Goal: Information Seeking & Learning: Learn about a topic

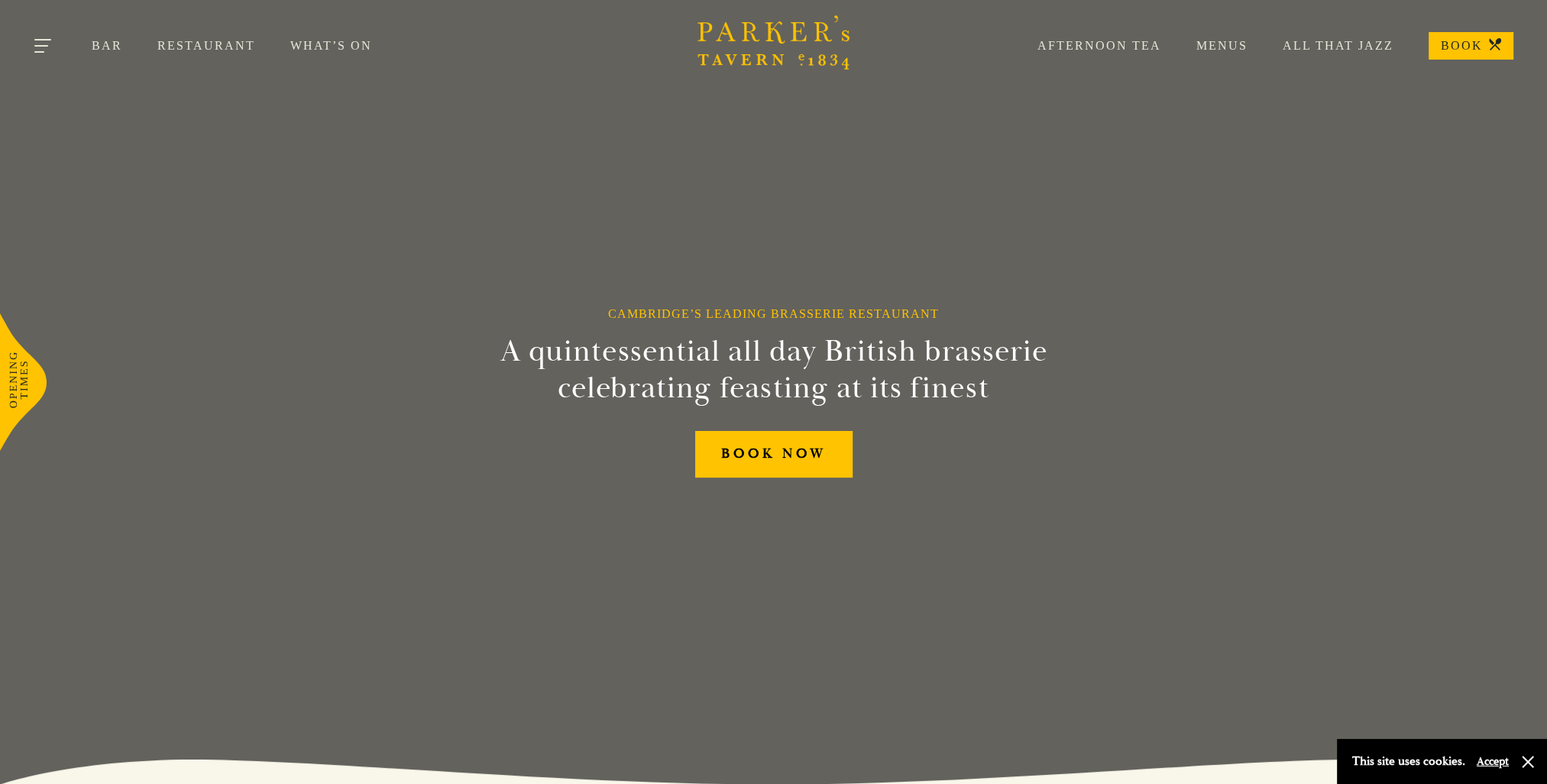
click at [49, 42] on button "Toggle navigation" at bounding box center [44, 48] width 65 height 65
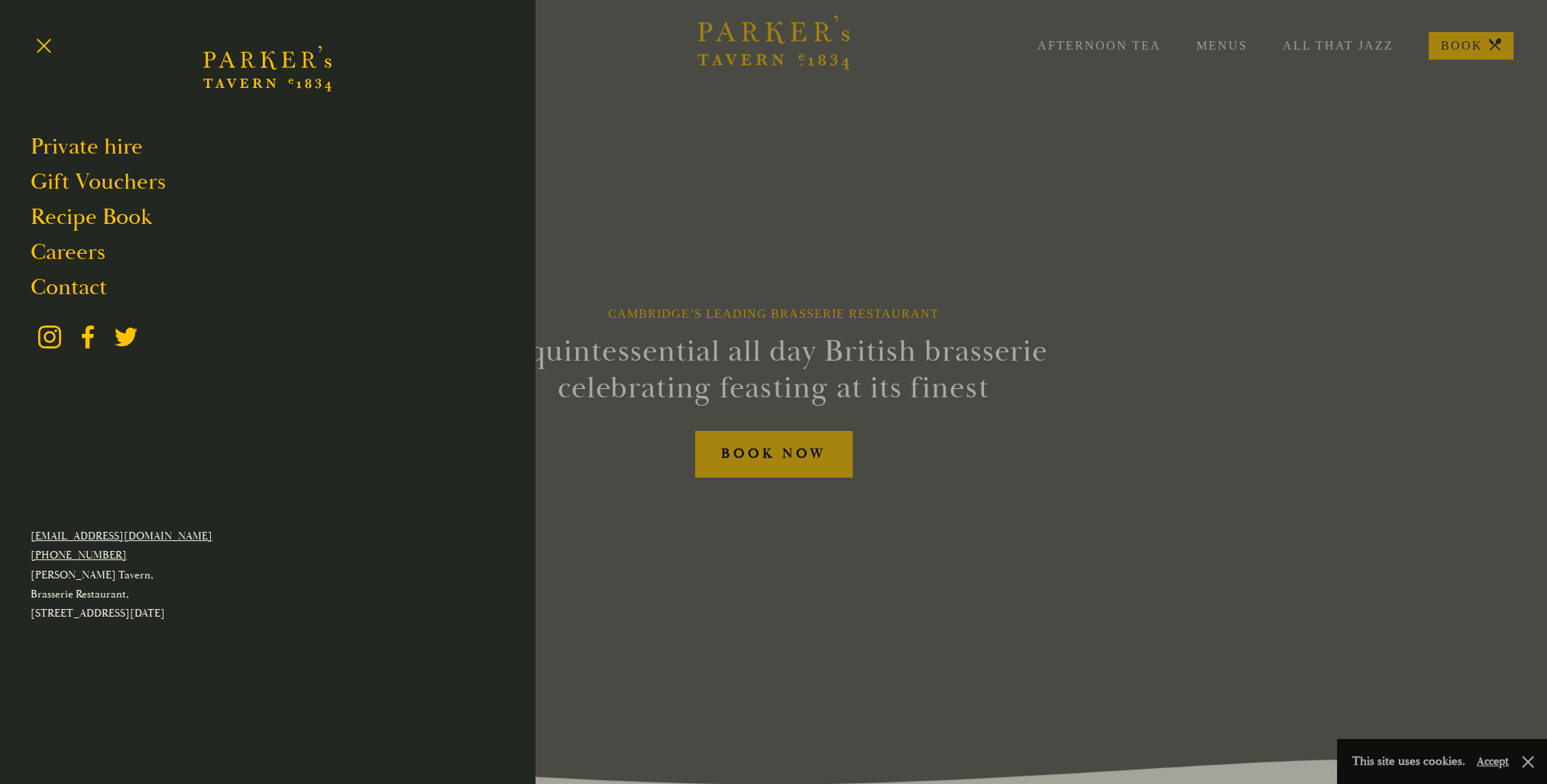
click at [568, 188] on div at bounding box center [773, 392] width 1547 height 784
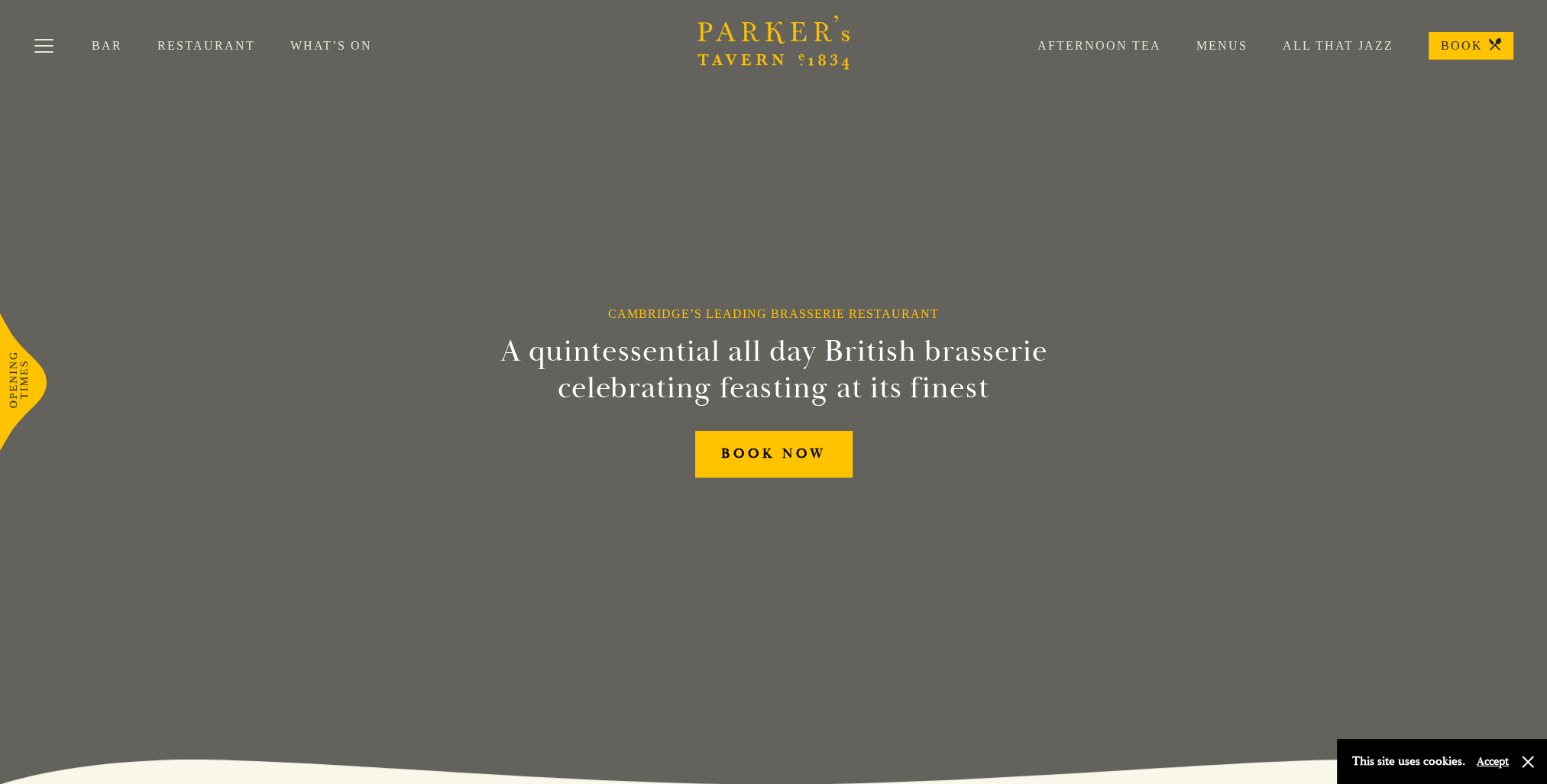
click at [221, 47] on link "Restaurant" at bounding box center [224, 45] width 133 height 15
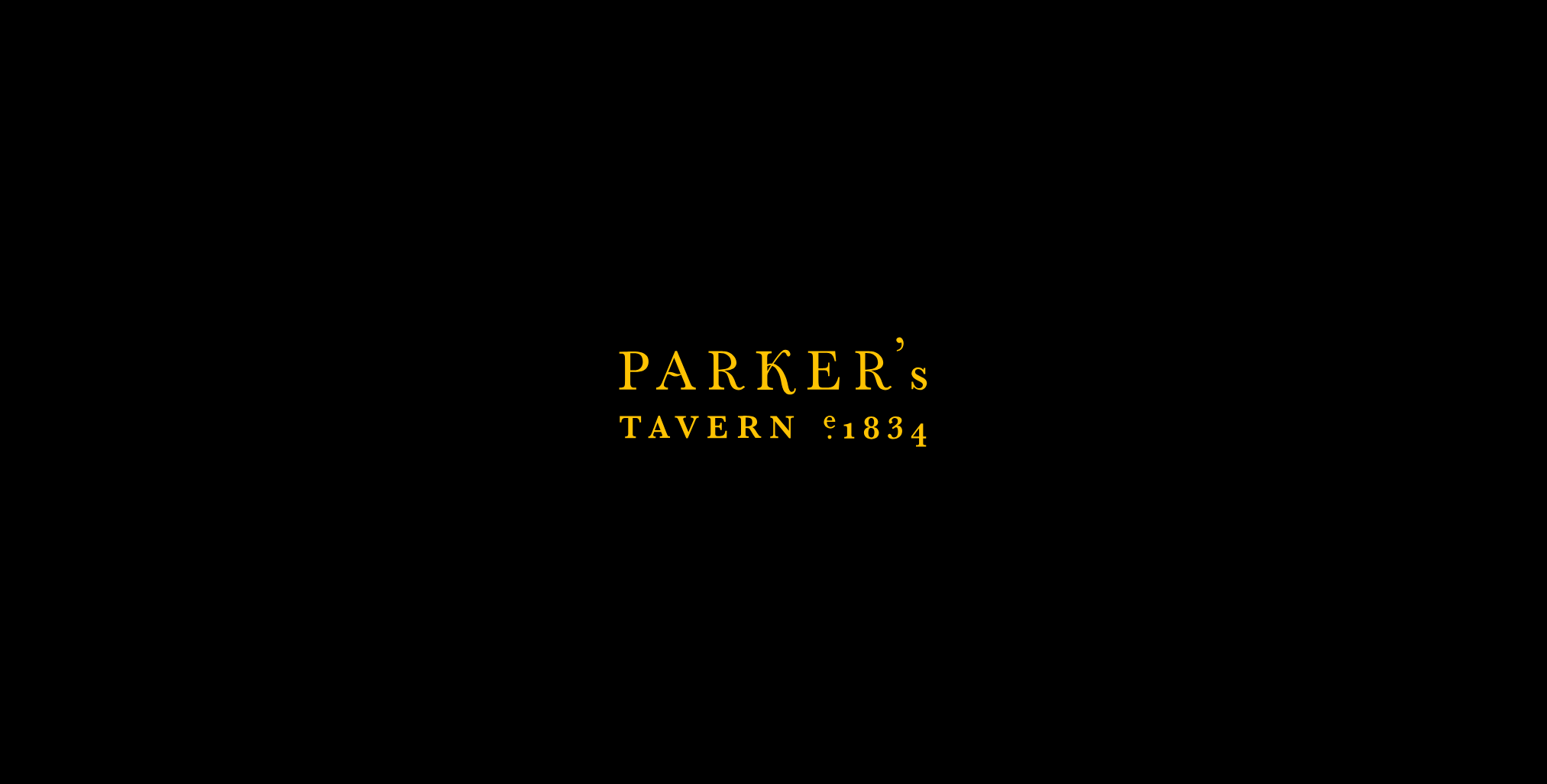
scroll to position [153, 0]
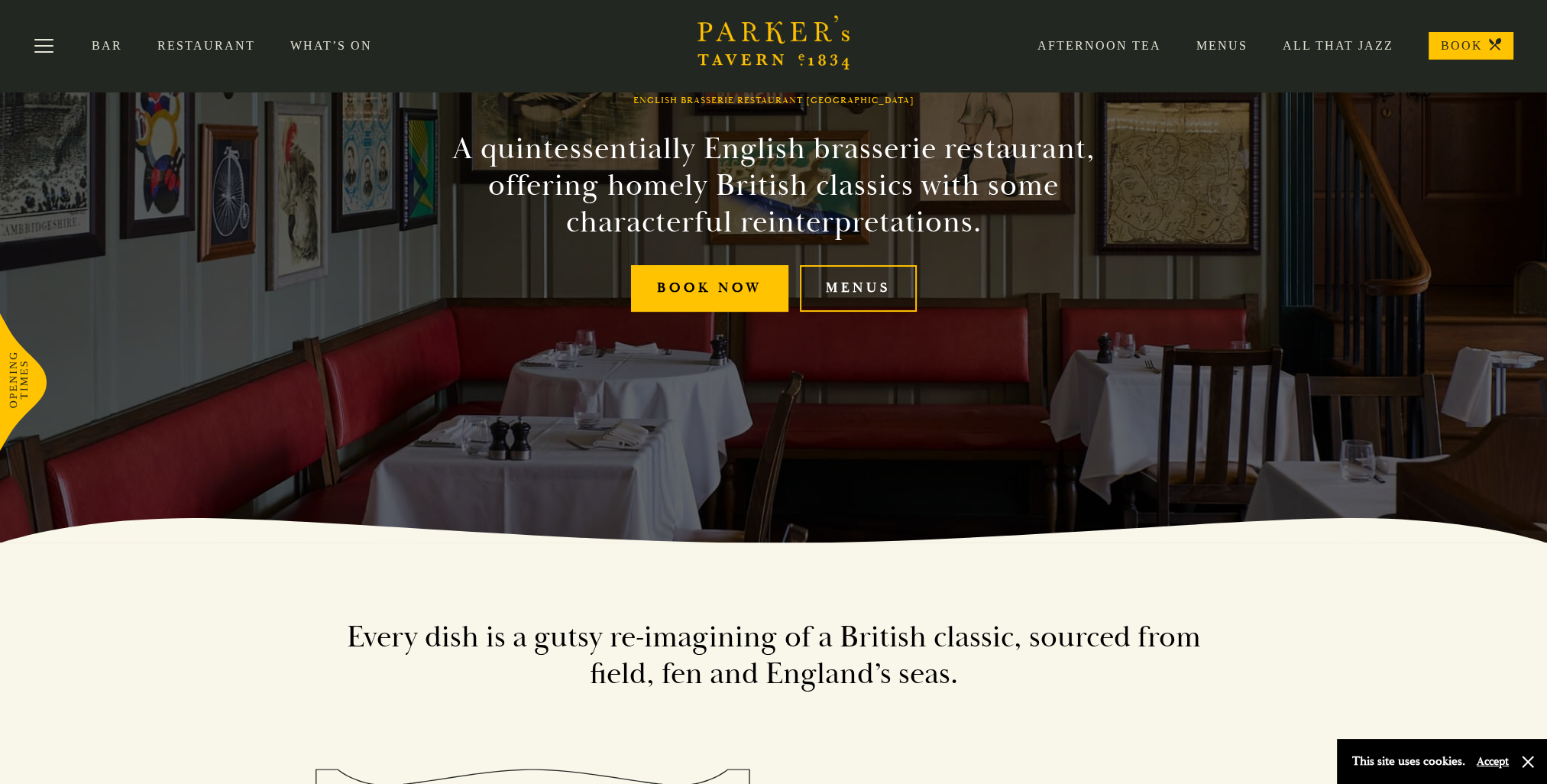
scroll to position [12, 0]
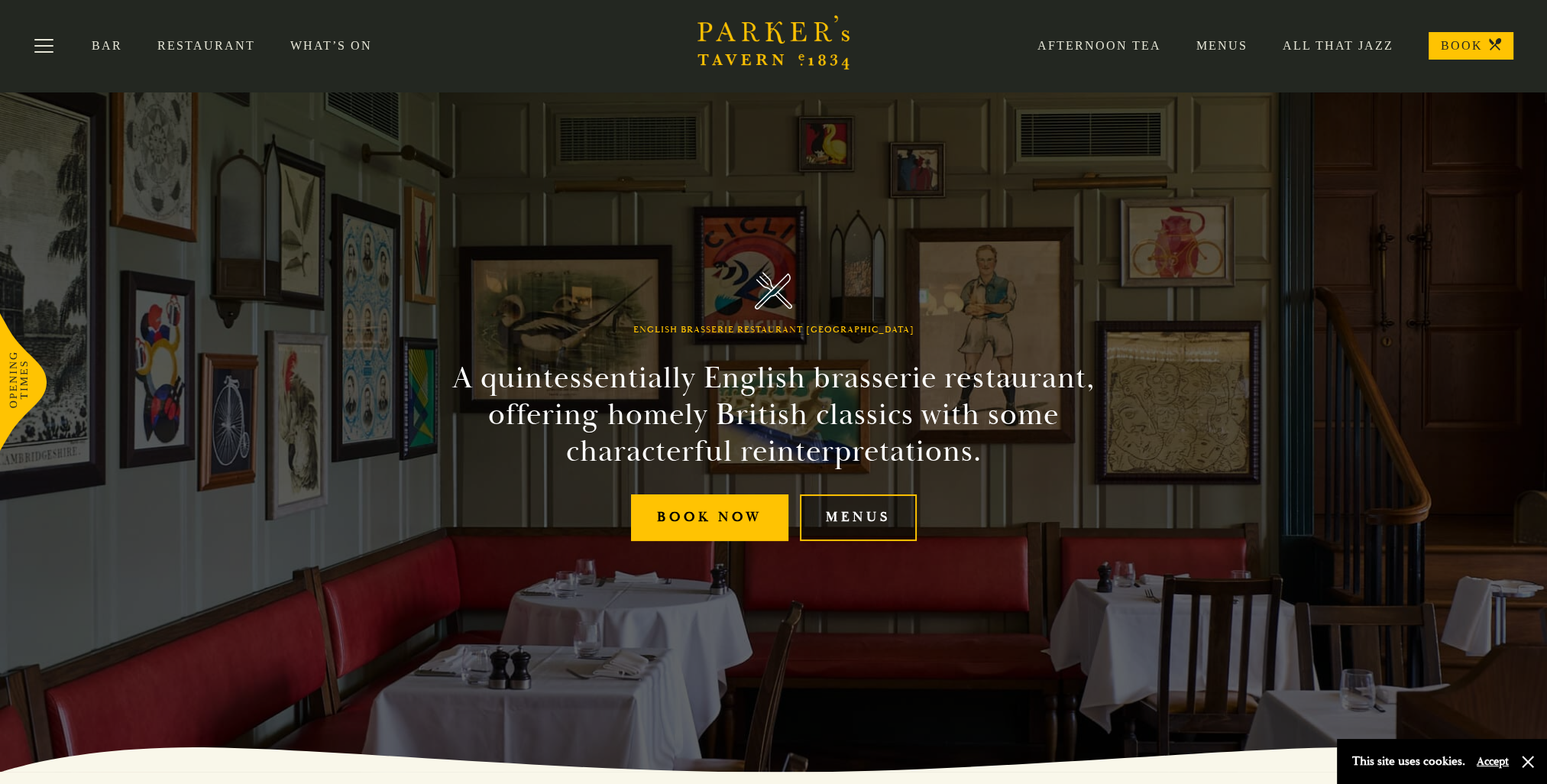
click at [868, 527] on link "Menus" at bounding box center [859, 517] width 117 height 47
click at [1223, 42] on link "Menus" at bounding box center [1204, 45] width 86 height 15
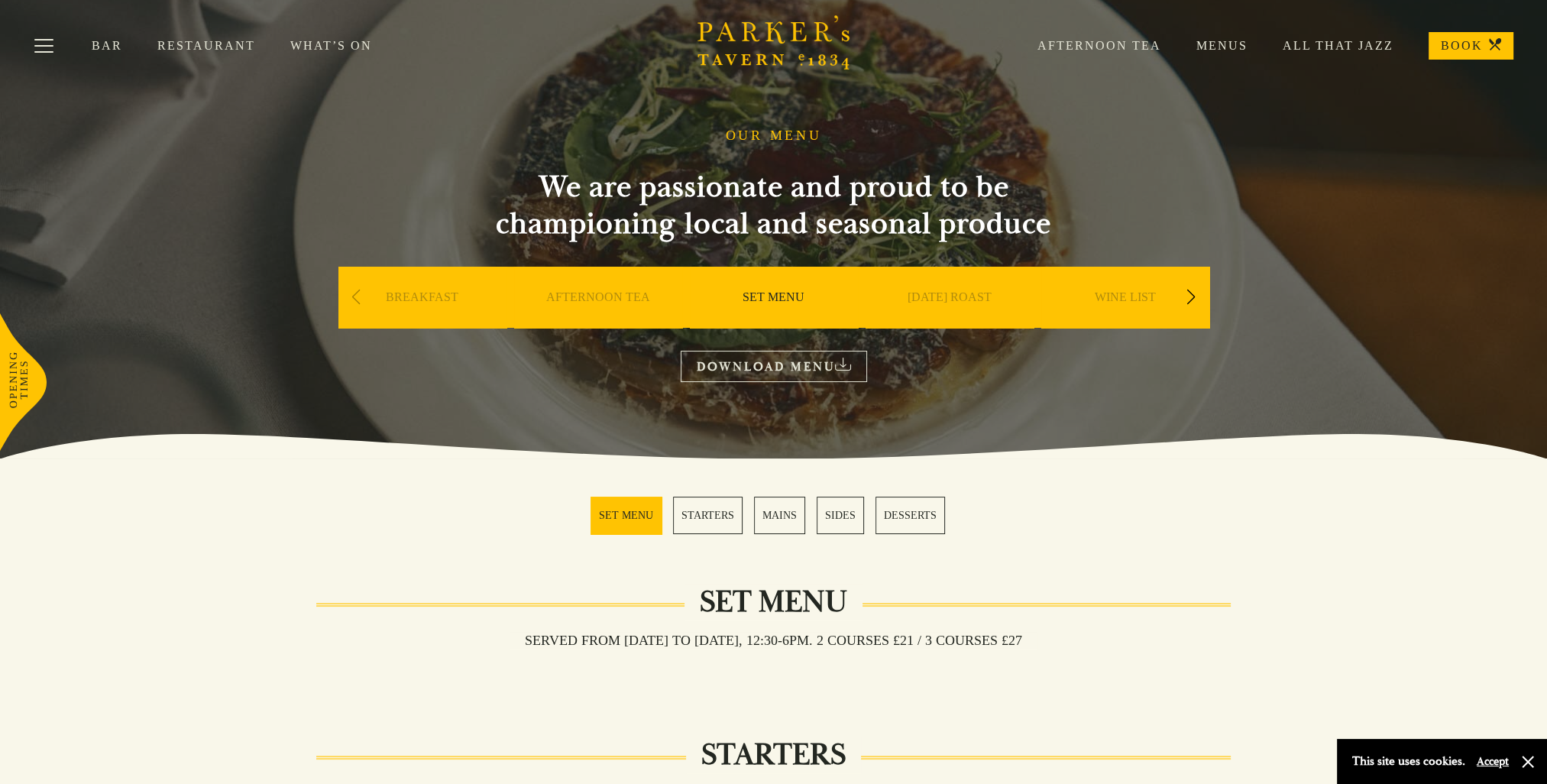
click at [332, 48] on link "What’s On" at bounding box center [349, 45] width 117 height 15
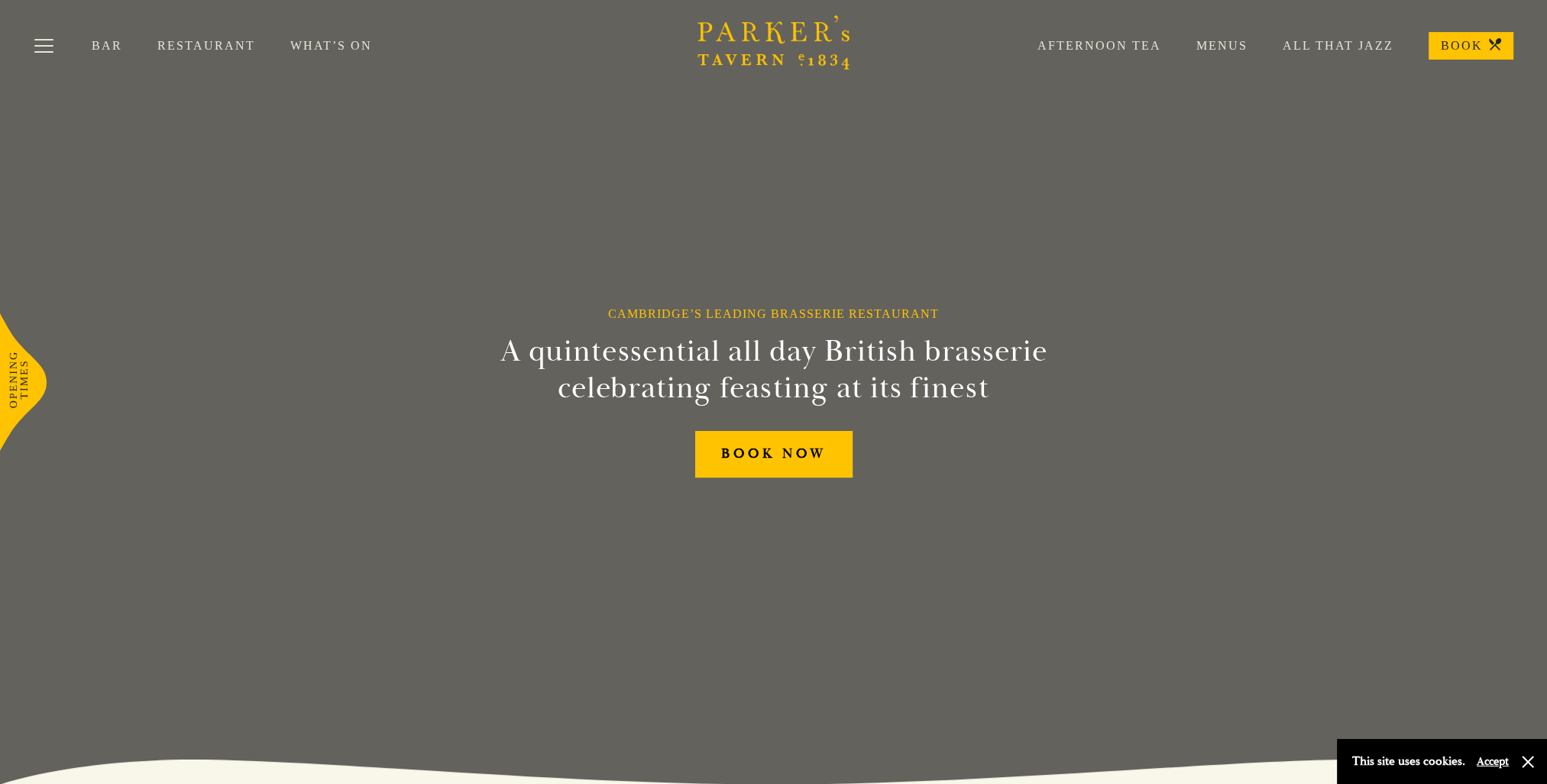
click at [1232, 51] on link "Menus" at bounding box center [1204, 45] width 86 height 15
